Goal: Task Accomplishment & Management: Manage account settings

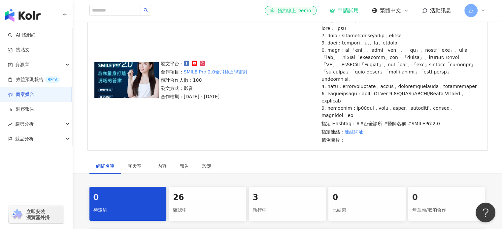
scroll to position [165, 0]
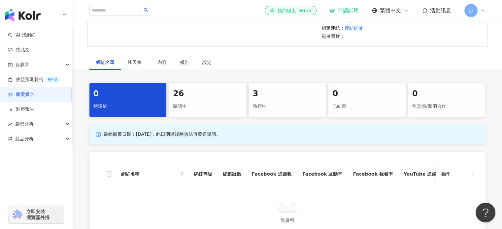
click at [206, 112] on div "確認中" at bounding box center [207, 106] width 69 height 11
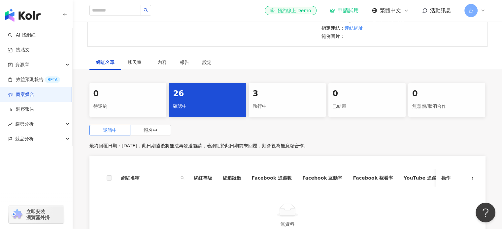
click at [242, 136] on div "邀請中 報名中" at bounding box center [287, 130] width 396 height 11
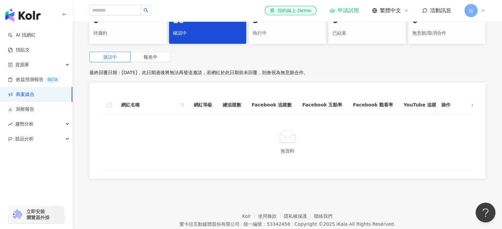
scroll to position [218, 0]
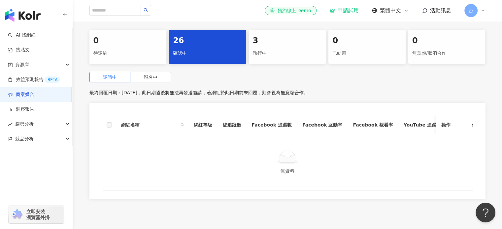
click at [184, 59] on div "確認中" at bounding box center [207, 53] width 69 height 11
click at [157, 80] on span "報名中" at bounding box center [151, 77] width 14 height 5
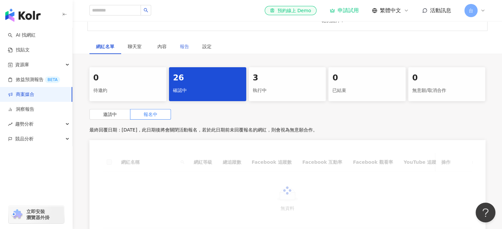
scroll to position [152, 0]
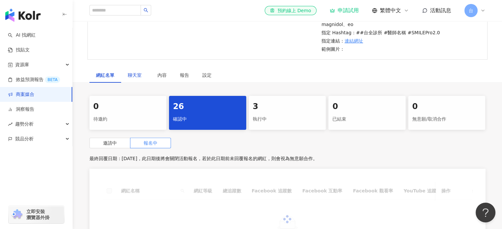
click at [138, 78] on span "聊天室" at bounding box center [136, 75] width 16 height 5
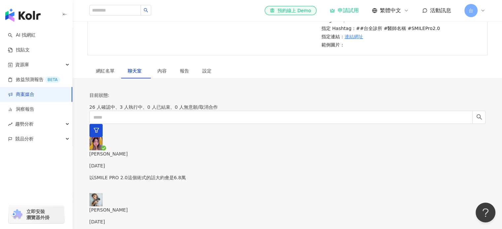
scroll to position [152, 0]
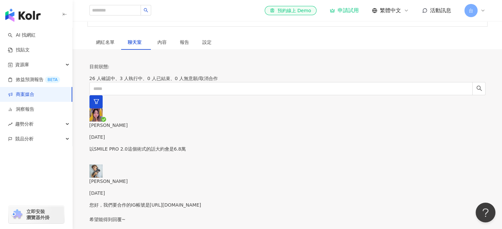
click at [269, 81] on div "目前狀態 : 26 人確認中、3 人執行中、0 人已結束、0 人無意願/取消合作" at bounding box center [287, 72] width 396 height 19
